Goal: Task Accomplishment & Management: Complete application form

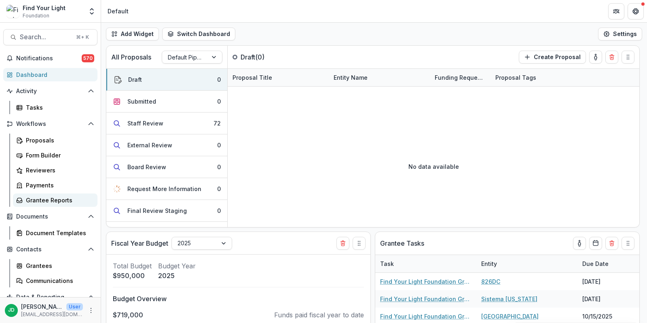
click at [45, 201] on div "Grantee Reports" at bounding box center [58, 200] width 65 height 8
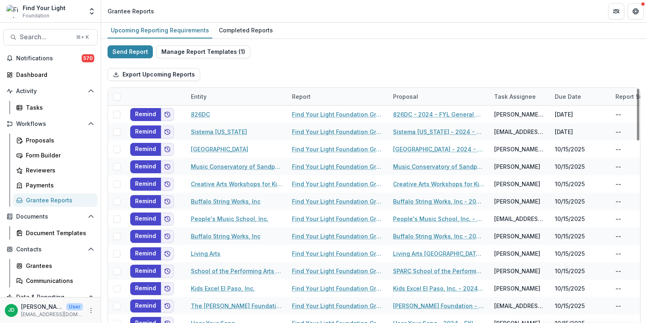
click at [209, 92] on div "Entity" at bounding box center [198, 96] width 25 height 8
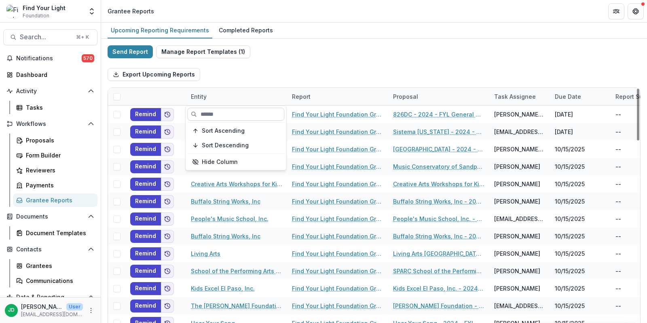
click at [211, 112] on input at bounding box center [235, 114] width 97 height 13
click at [212, 130] on span "Sort Ascending" at bounding box center [223, 130] width 43 height 7
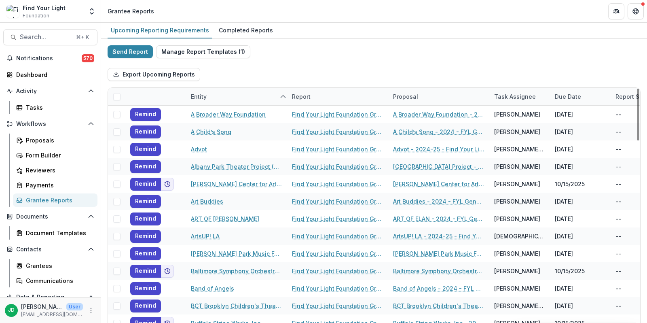
click at [569, 93] on div "Due Date" at bounding box center [568, 96] width 36 height 8
click at [542, 132] on span "Sort Ascending" at bounding box center [546, 130] width 43 height 7
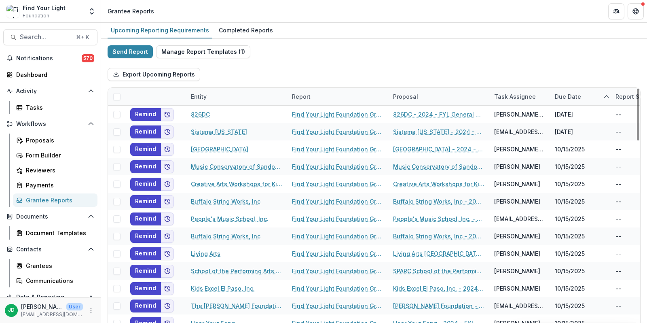
click at [522, 54] on div "Send Report Manage Report Templates ( 1 ) Export Upcoming Reports Entity Report…" at bounding box center [374, 215] width 533 height 340
click at [237, 30] on div "Completed Reports" at bounding box center [246, 30] width 61 height 12
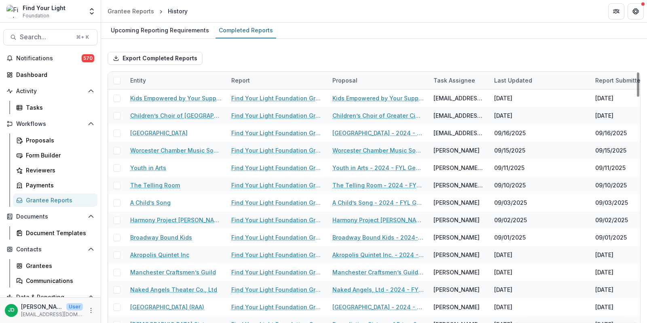
click at [180, 76] on div "Entity" at bounding box center [175, 80] width 101 height 17
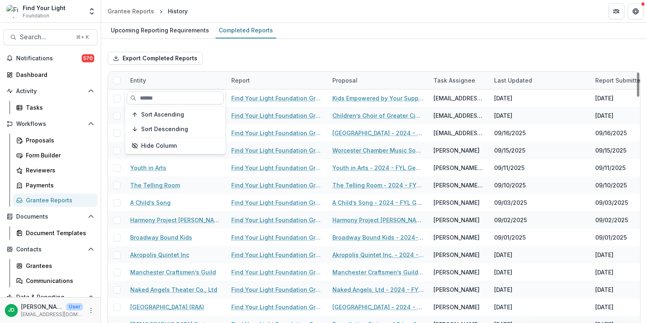
click at [165, 99] on input at bounding box center [175, 97] width 97 height 13
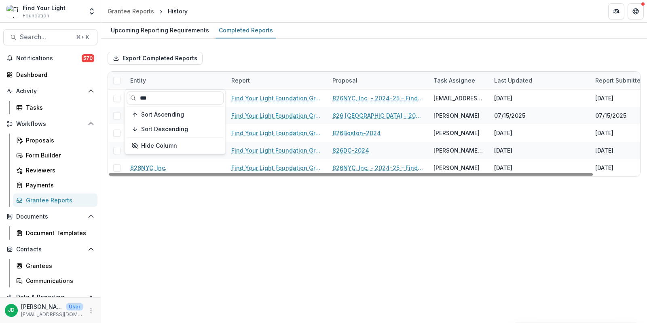
drag, startPoint x: 164, startPoint y: 96, endPoint x: 106, endPoint y: 95, distance: 57.8
click at [106, 95] on body "Skip to content Find Your Light Foundation Foundations Find Your Light Nonprofi…" at bounding box center [323, 161] width 647 height 323
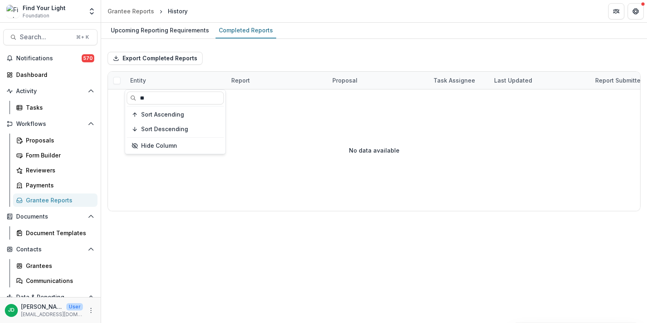
type input "*"
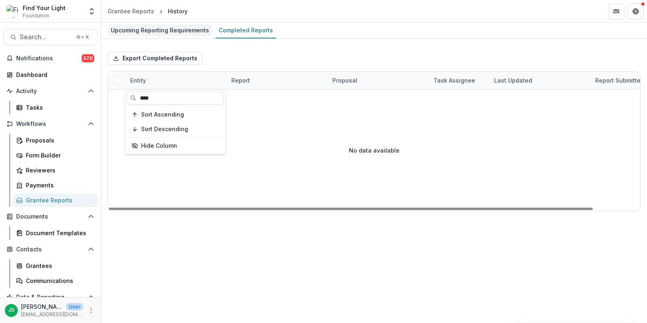
type input "****"
click at [148, 30] on div "Upcoming Reporting Requirements" at bounding box center [160, 30] width 105 height 12
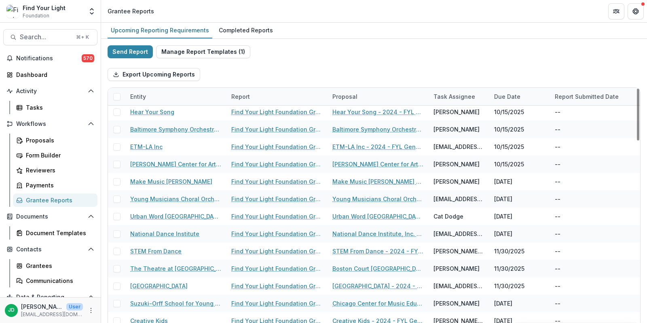
scroll to position [213, 0]
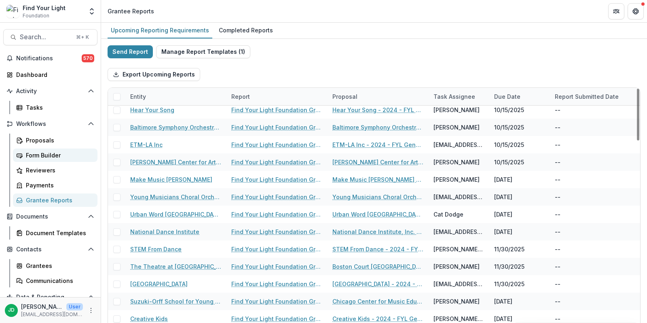
click at [54, 154] on div "Form Builder" at bounding box center [58, 155] width 65 height 8
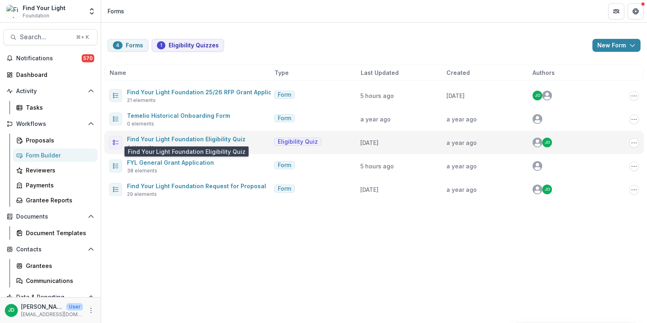
click at [184, 142] on span "Find Your Light Foundation Eligibility Quiz" at bounding box center [186, 139] width 119 height 10
click at [184, 136] on link "Find Your Light Foundation Eligibility Quiz" at bounding box center [186, 138] width 119 height 7
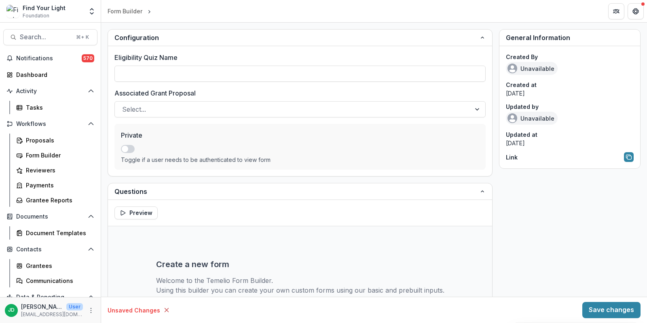
type input "**********"
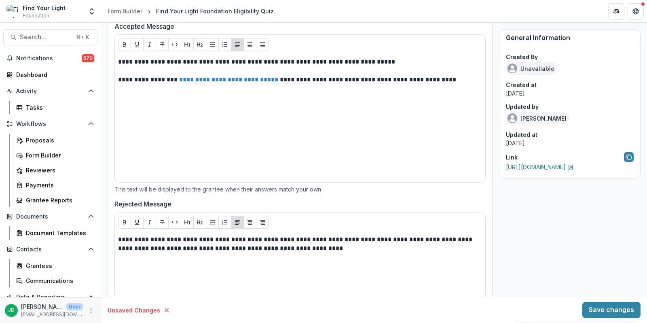
scroll to position [535, 0]
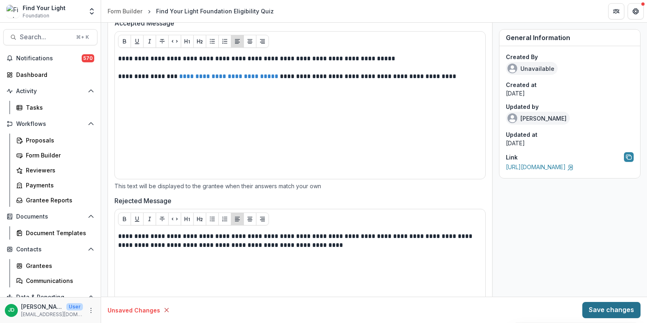
click at [609, 310] on button "Save changes" at bounding box center [611, 310] width 58 height 16
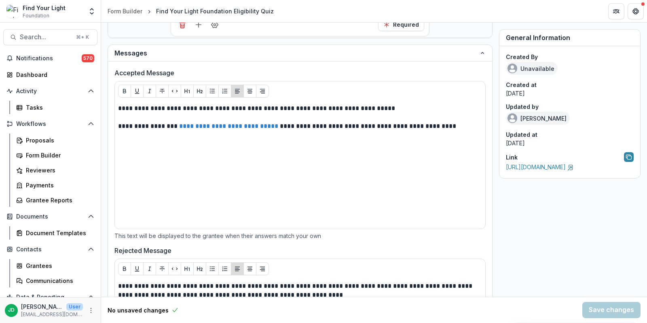
scroll to position [516, 0]
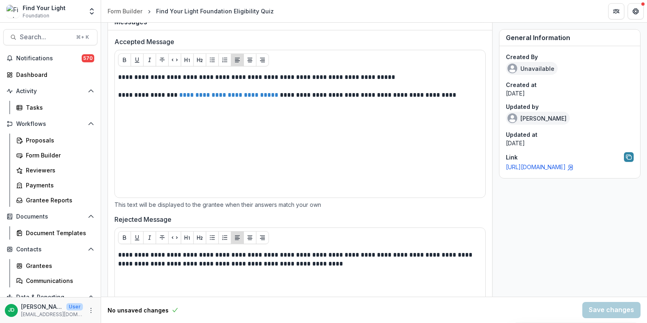
click at [574, 169] on link "https://app.trytemelio.com/eligibility/9dde2ee6-99c1-4650-acd3-ff2c6ab1da58" at bounding box center [540, 166] width 68 height 7
click at [626, 157] on icon "Copy link to form" at bounding box center [629, 157] width 6 height 6
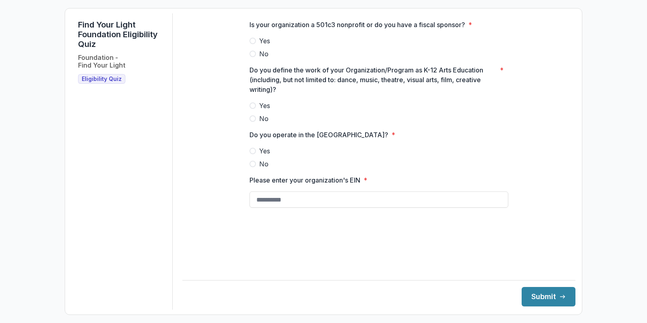
click at [255, 57] on span at bounding box center [253, 54] width 6 height 6
click at [258, 123] on label "No" at bounding box center [379, 119] width 259 height 10
click at [256, 169] on label "No" at bounding box center [379, 164] width 259 height 10
click at [534, 294] on button "Submit" at bounding box center [549, 296] width 54 height 19
type input "*********"
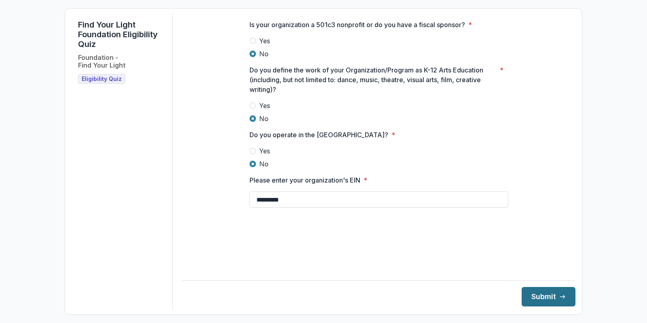
click at [550, 297] on button "Submit" at bounding box center [549, 296] width 54 height 19
